Goal: Task Accomplishment & Management: Complete application form

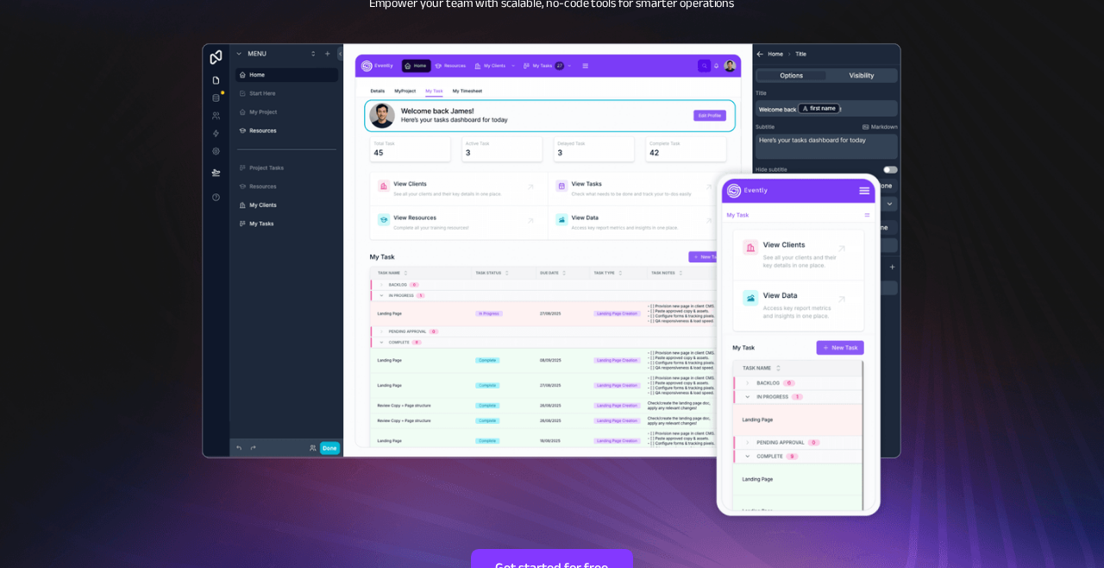
scroll to position [219, 0]
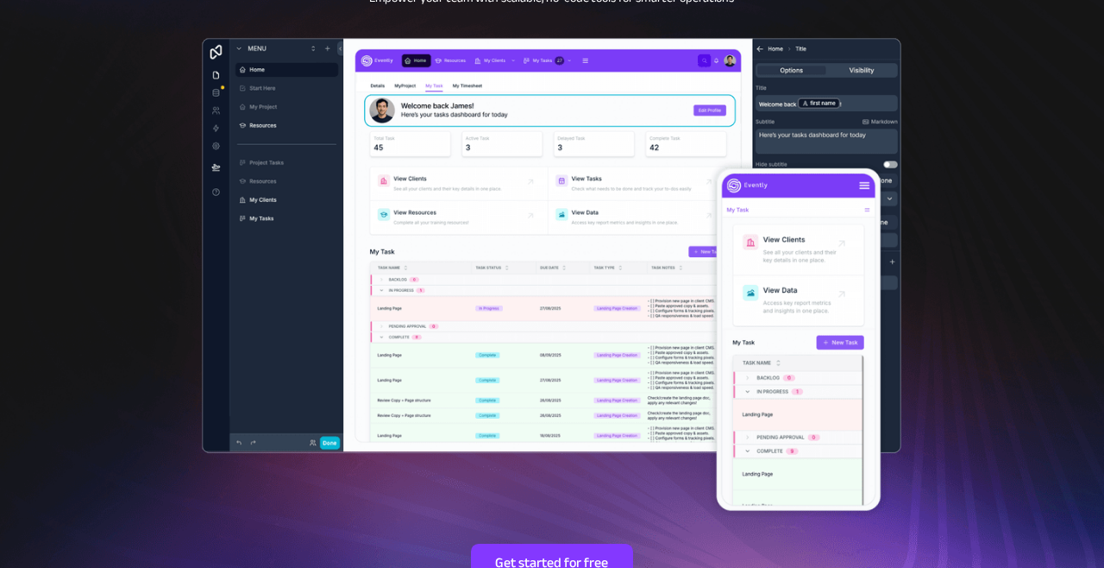
click at [503, 555] on span "Get started for free" at bounding box center [552, 563] width 162 height 17
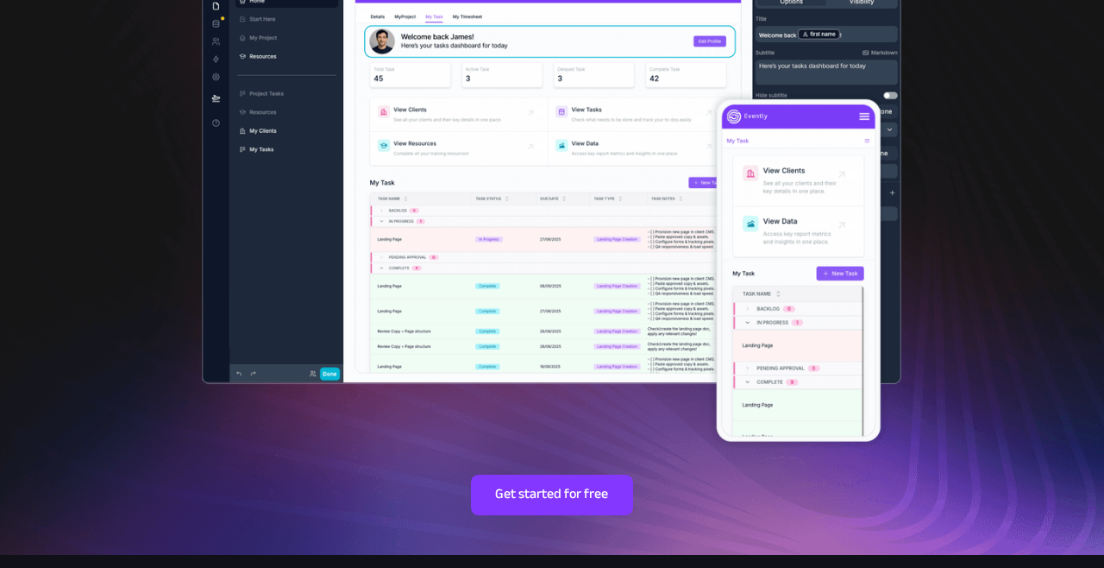
scroll to position [302, 0]
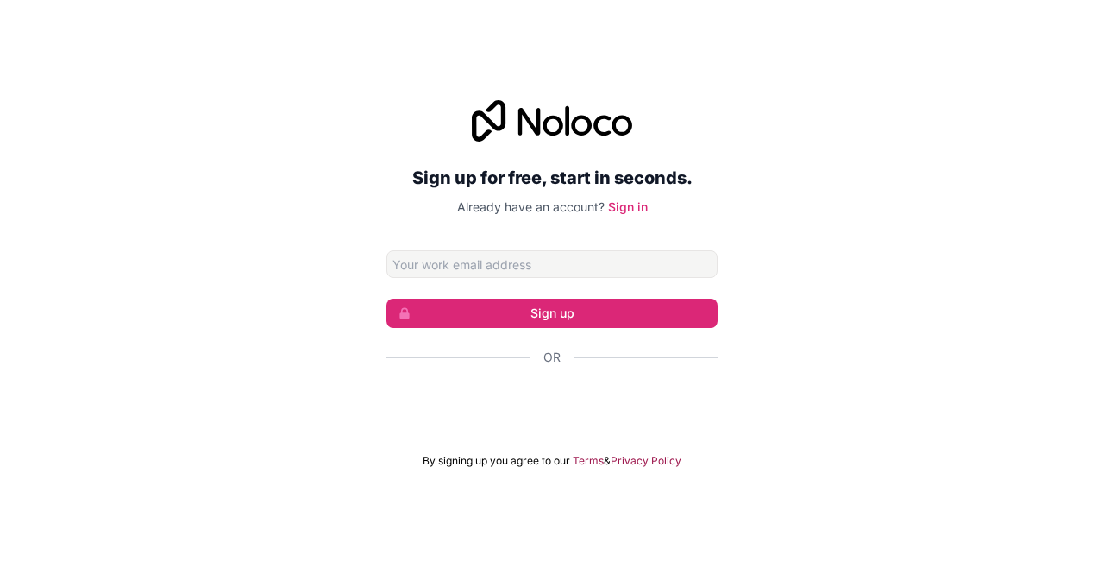
click at [406, 278] on input "Email address" at bounding box center [551, 264] width 331 height 28
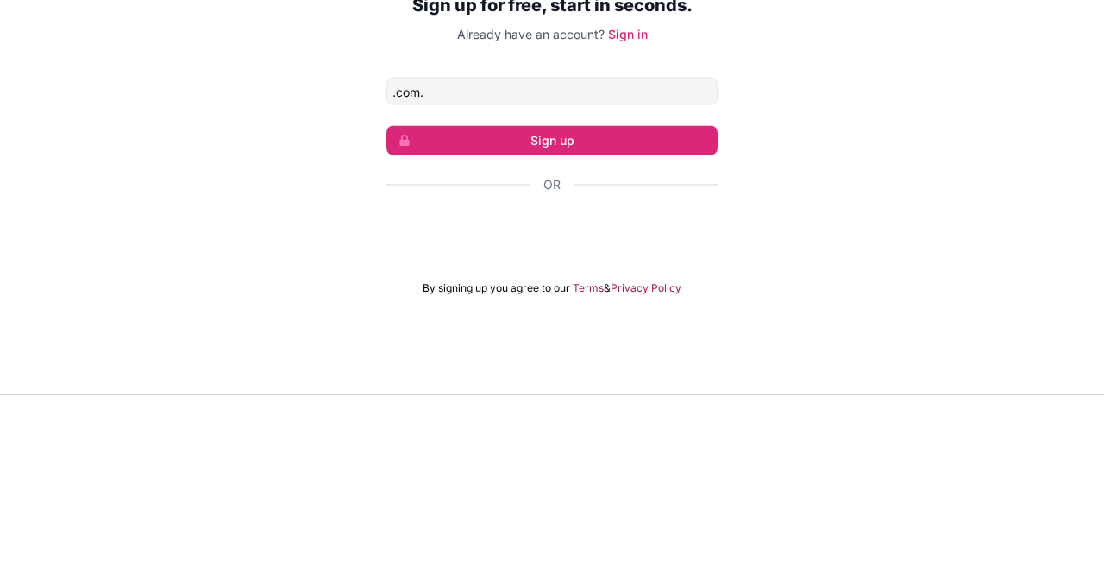
type input ".com."
